Goal: Browse casually: Explore the website without a specific task or goal

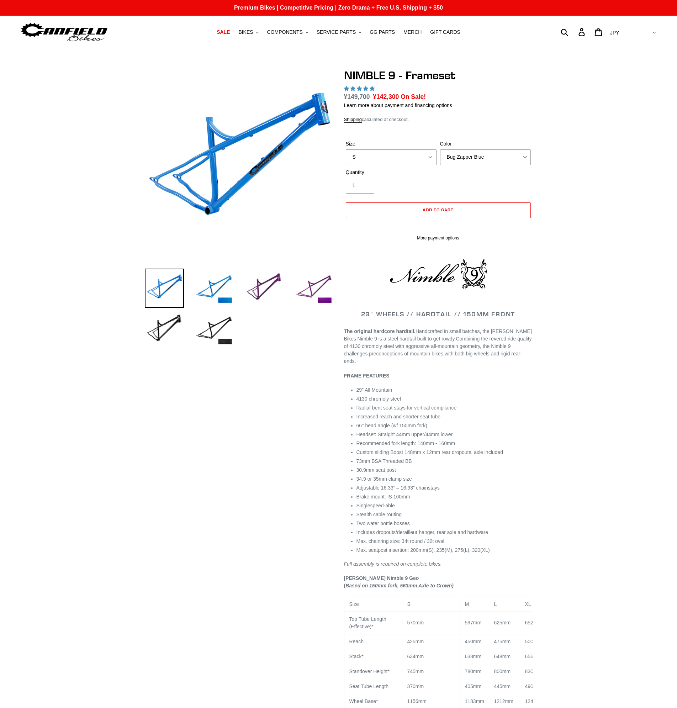
select select "highest-rating"
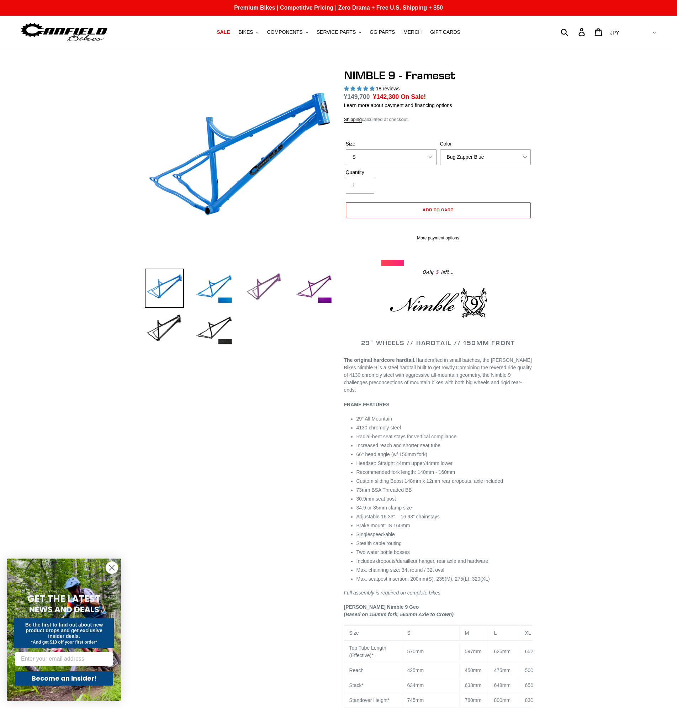
click at [267, 288] on img at bounding box center [263, 288] width 39 height 39
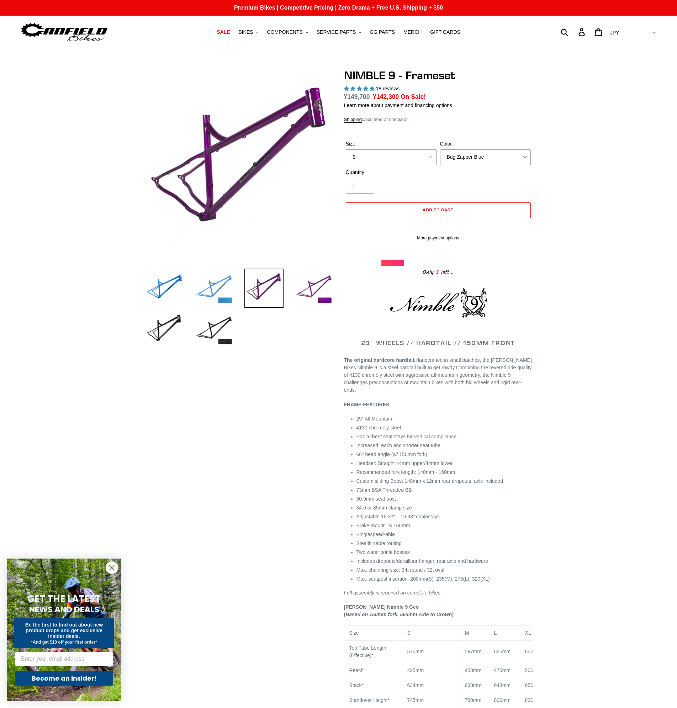
click at [222, 291] on img at bounding box center [214, 288] width 39 height 39
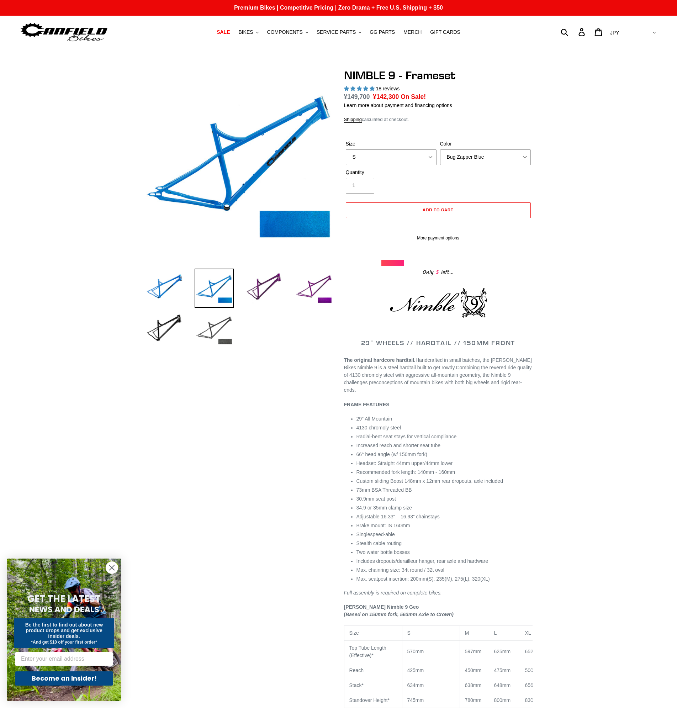
click at [219, 326] on img at bounding box center [214, 329] width 39 height 39
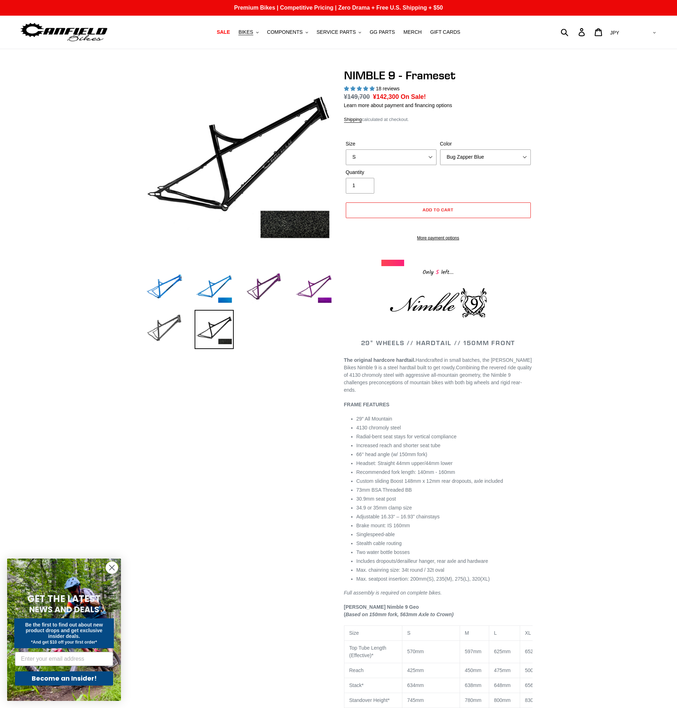
click at [168, 326] on img at bounding box center [164, 329] width 39 height 39
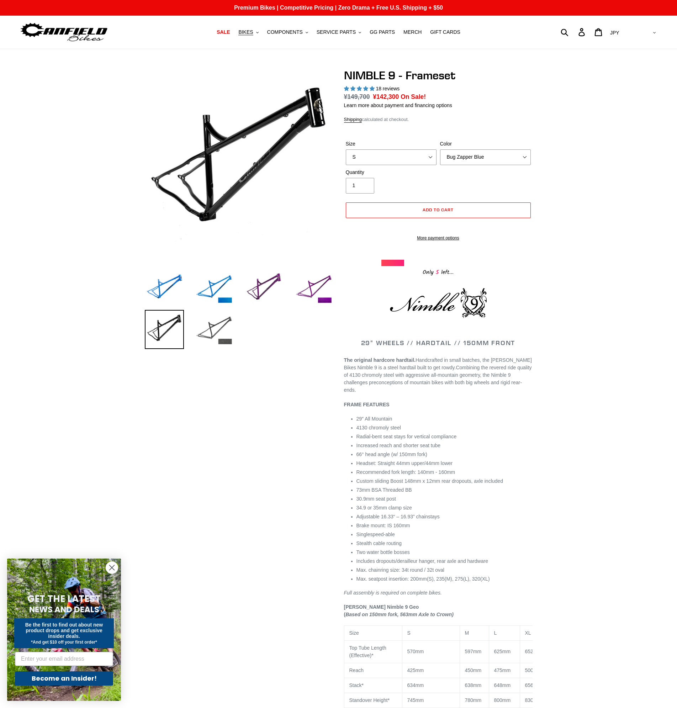
click at [210, 326] on img at bounding box center [214, 329] width 39 height 39
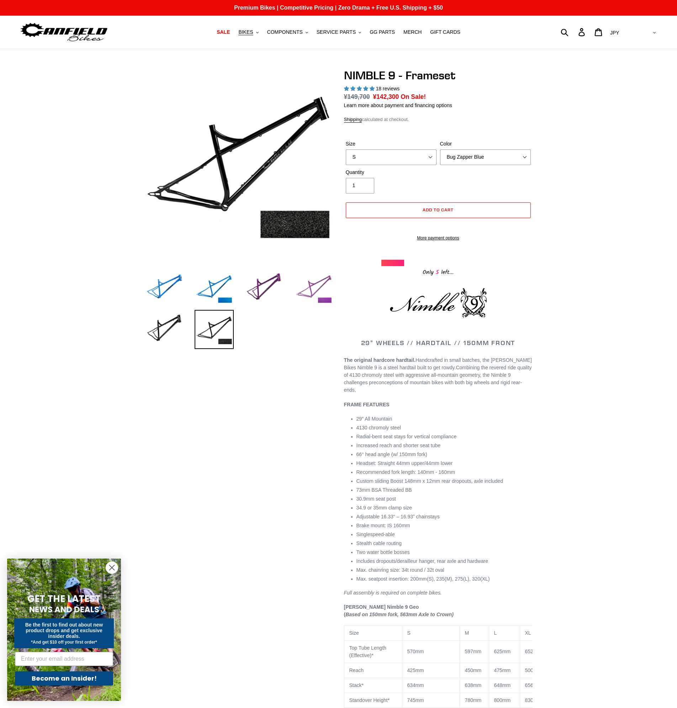
click at [321, 286] on img at bounding box center [313, 288] width 39 height 39
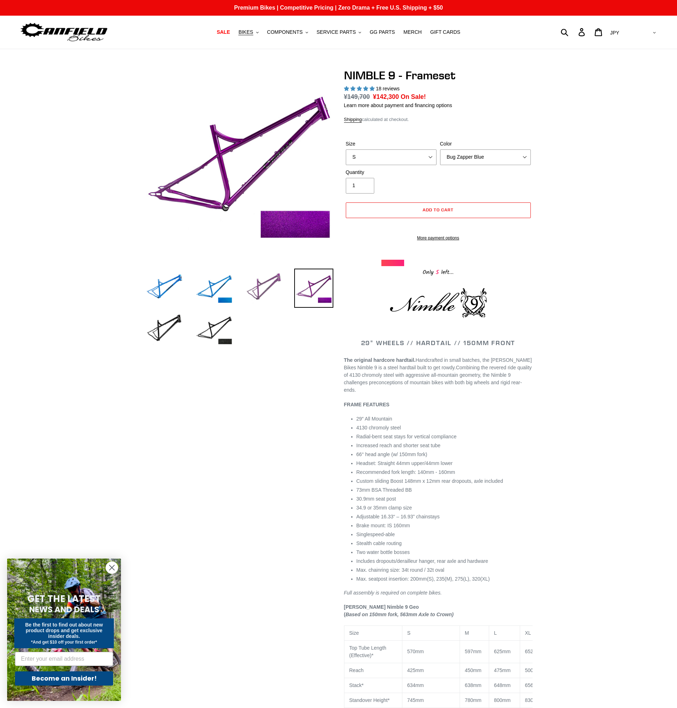
click at [265, 288] on img at bounding box center [263, 288] width 39 height 39
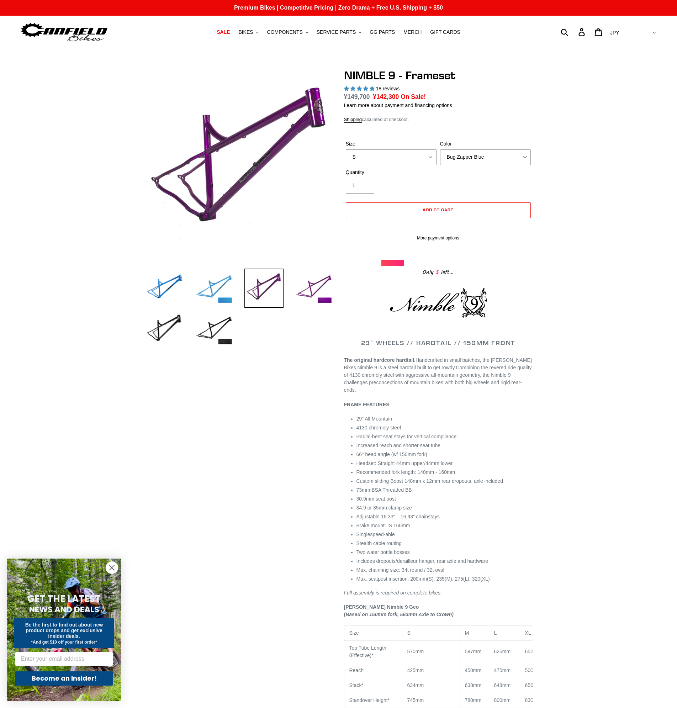
click at [214, 289] on img at bounding box center [214, 288] width 39 height 39
